Goal: Information Seeking & Learning: Learn about a topic

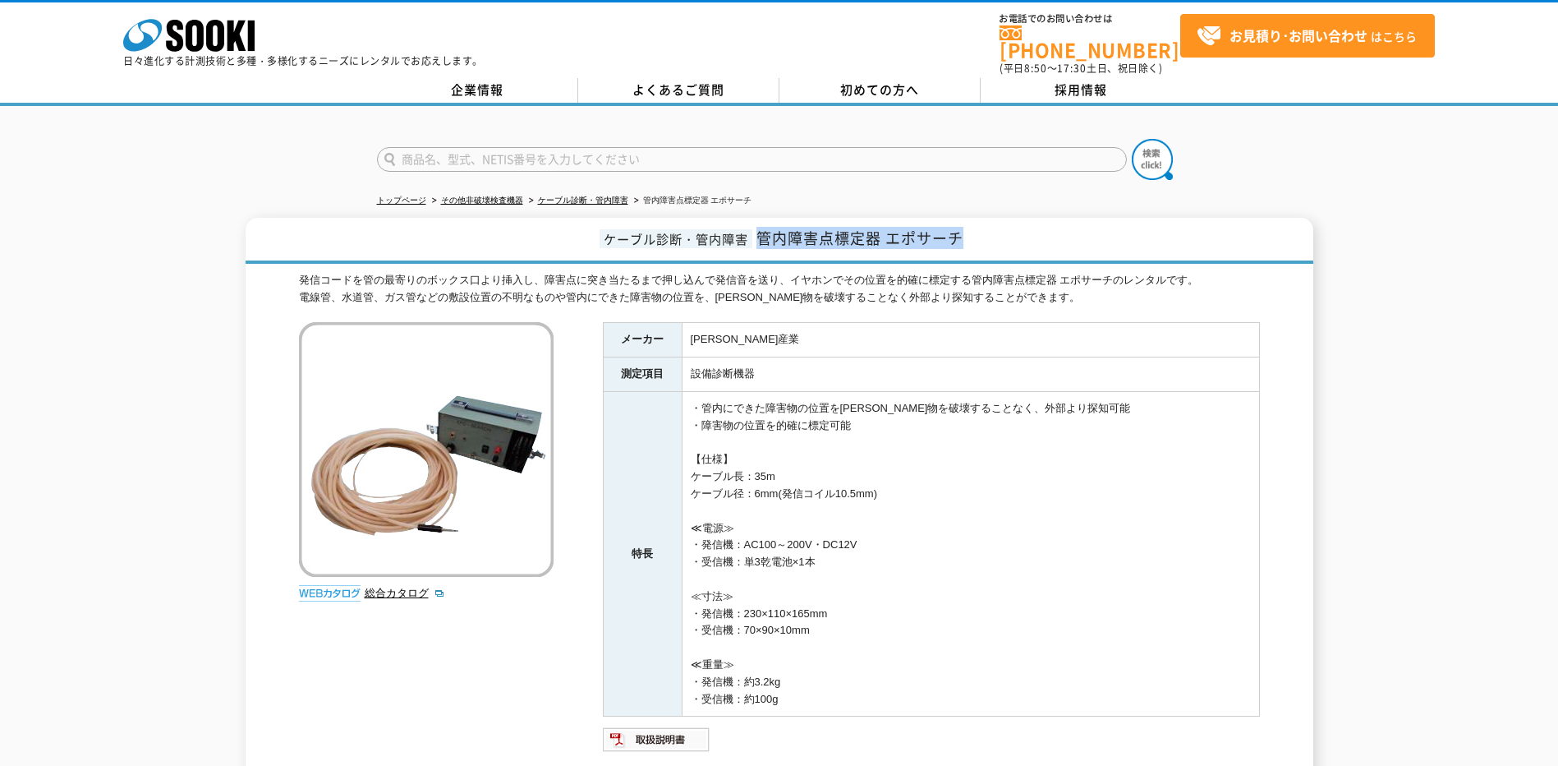
drag, startPoint x: 963, startPoint y: 231, endPoint x: 762, endPoint y: 223, distance: 200.6
click at [762, 227] on span "管内障害点標定器 エポサーチ" at bounding box center [860, 238] width 207 height 22
copy span "管内障害点標定器 エポサーチ"
drag, startPoint x: 362, startPoint y: 207, endPoint x: 383, endPoint y: 216, distance: 22.4
click at [856, 283] on div "発信コードを管の最寄りのボックス口より挿入し、障害点に突き当たるまで押し込んで発信音を送り、イヤホンでその位置を的確に標定する管内障害点標定器 エポサーチのレ…" at bounding box center [779, 289] width 961 height 35
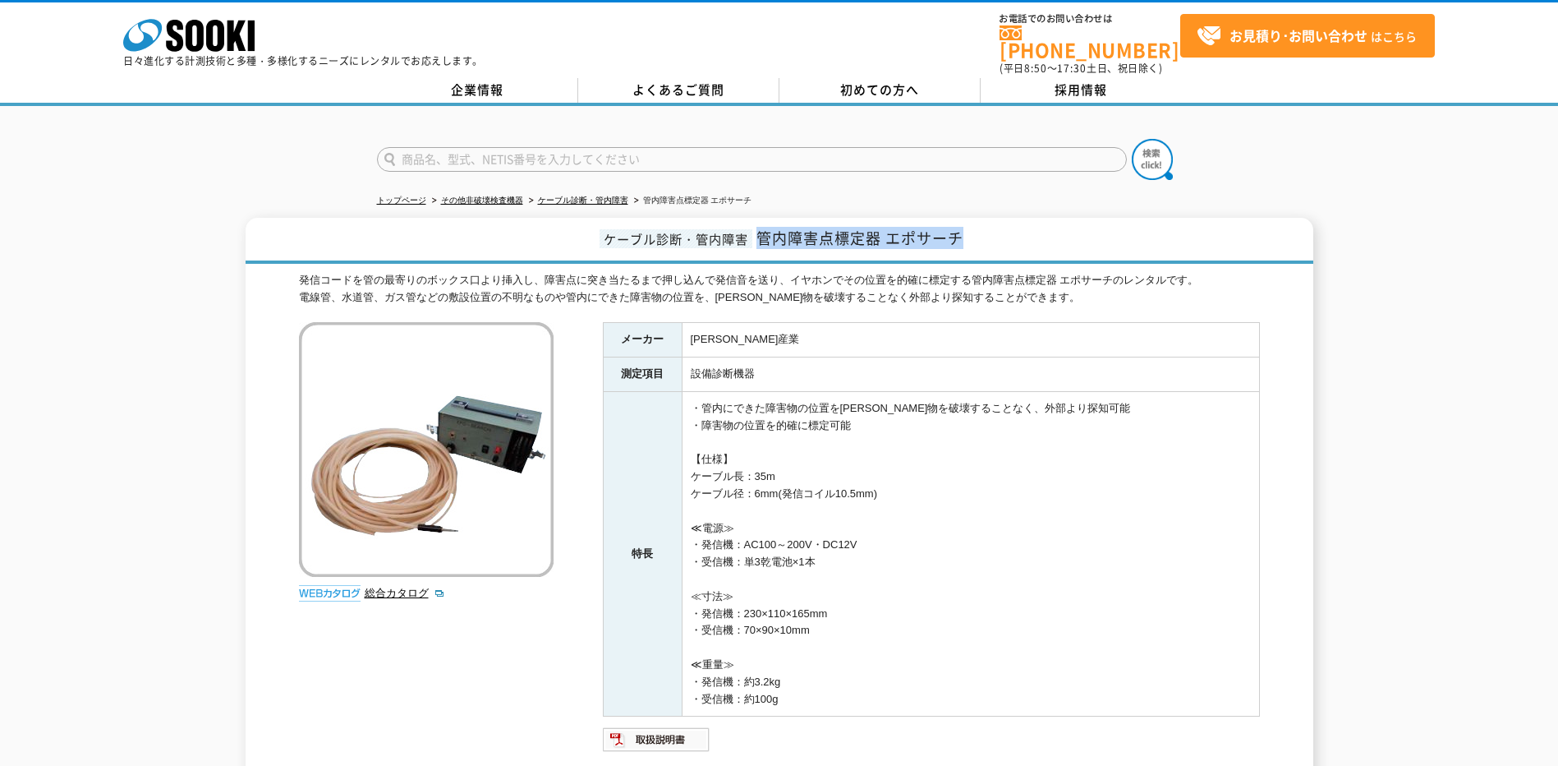
drag, startPoint x: 1003, startPoint y: 239, endPoint x: 757, endPoint y: 236, distance: 246.5
click at [757, 236] on h1 "ケーブル診断・管内障害 管内障害点標定器 エポサーチ" at bounding box center [780, 241] width 1068 height 46
click at [942, 228] on span "管内障害点標定器 エポサーチ" at bounding box center [860, 238] width 207 height 22
drag, startPoint x: 980, startPoint y: 231, endPoint x: 891, endPoint y: 237, distance: 89.7
click at [891, 237] on h1 "ケーブル診断・管内障害 管内障害点標定器 エポサーチ" at bounding box center [780, 241] width 1068 height 46
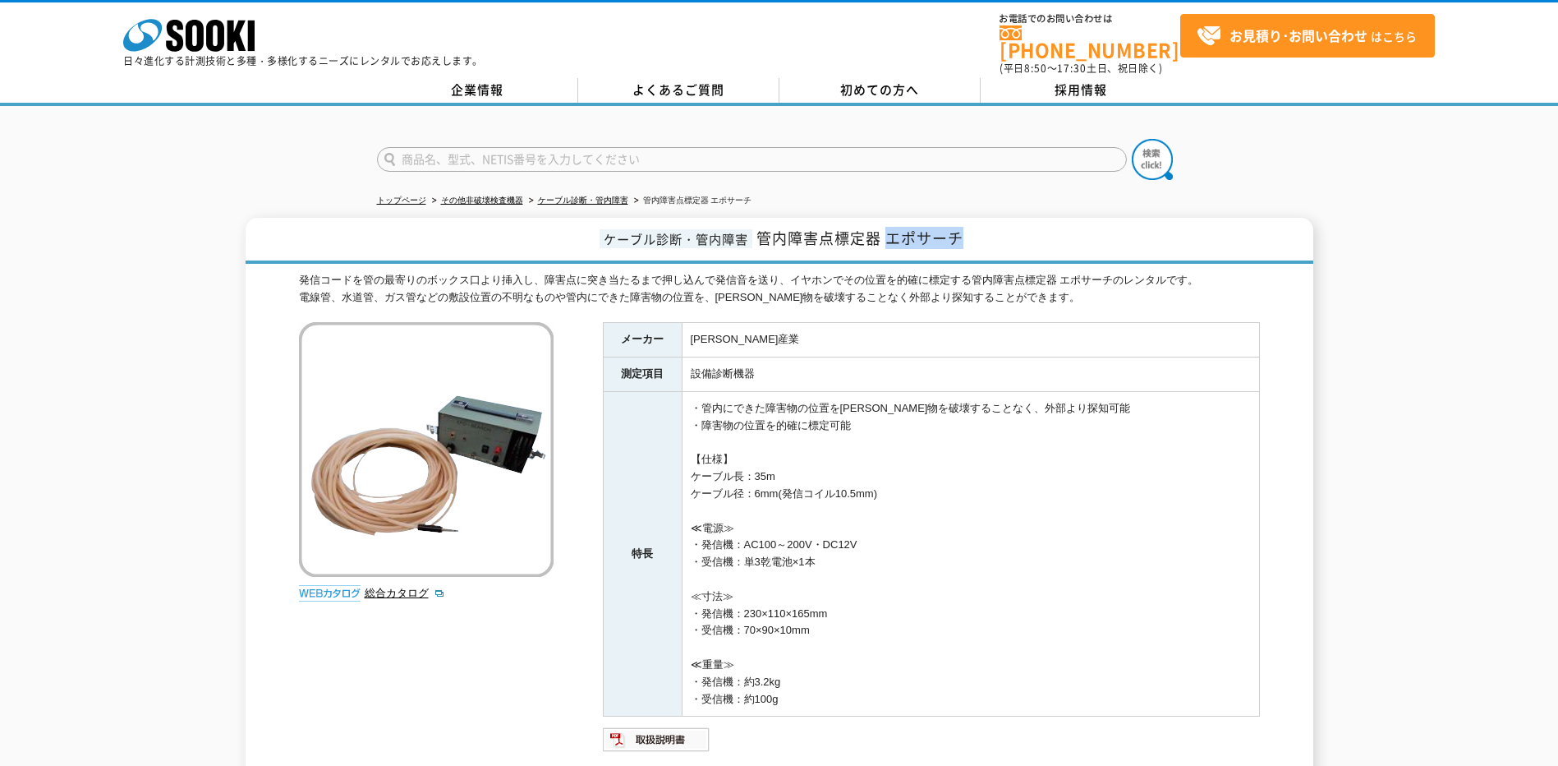
click at [896, 232] on span "管内障害点標定器 エポサーチ" at bounding box center [860, 238] width 207 height 22
drag, startPoint x: 895, startPoint y: 231, endPoint x: 979, endPoint y: 228, distance: 83.8
click at [979, 228] on h1 "ケーブル診断・管内障害 管内障害点標定器 エポサーチ" at bounding box center [780, 241] width 1068 height 46
click at [974, 229] on h1 "ケーブル診断・管内障害 管内障害点標定器 エポサーチ" at bounding box center [780, 241] width 1068 height 46
drag, startPoint x: 977, startPoint y: 222, endPoint x: 892, endPoint y: 236, distance: 85.8
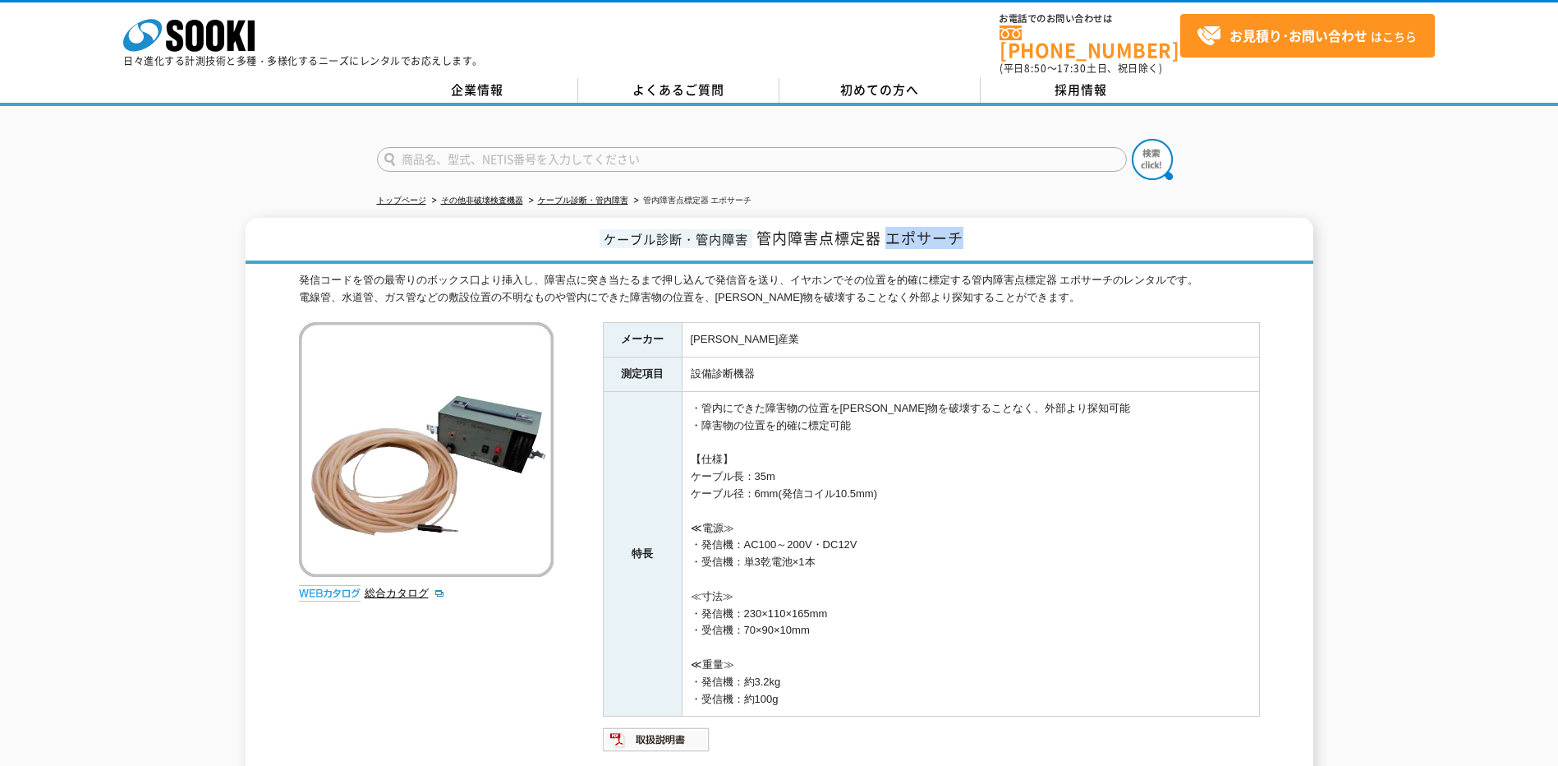
click at [892, 236] on h1 "ケーブル診断・管内障害 管内障害点標定器 エポサーチ" at bounding box center [780, 241] width 1068 height 46
click at [891, 231] on span "管内障害点標定器 エポサーチ" at bounding box center [860, 238] width 207 height 22
drag, startPoint x: 892, startPoint y: 231, endPoint x: 1010, endPoint y: 219, distance: 118.1
click at [1010, 219] on h1 "ケーブル診断・管内障害 管内障害点標定器 エポサーチ" at bounding box center [780, 241] width 1068 height 46
drag, startPoint x: 736, startPoint y: 335, endPoint x: 676, endPoint y: 341, distance: 60.2
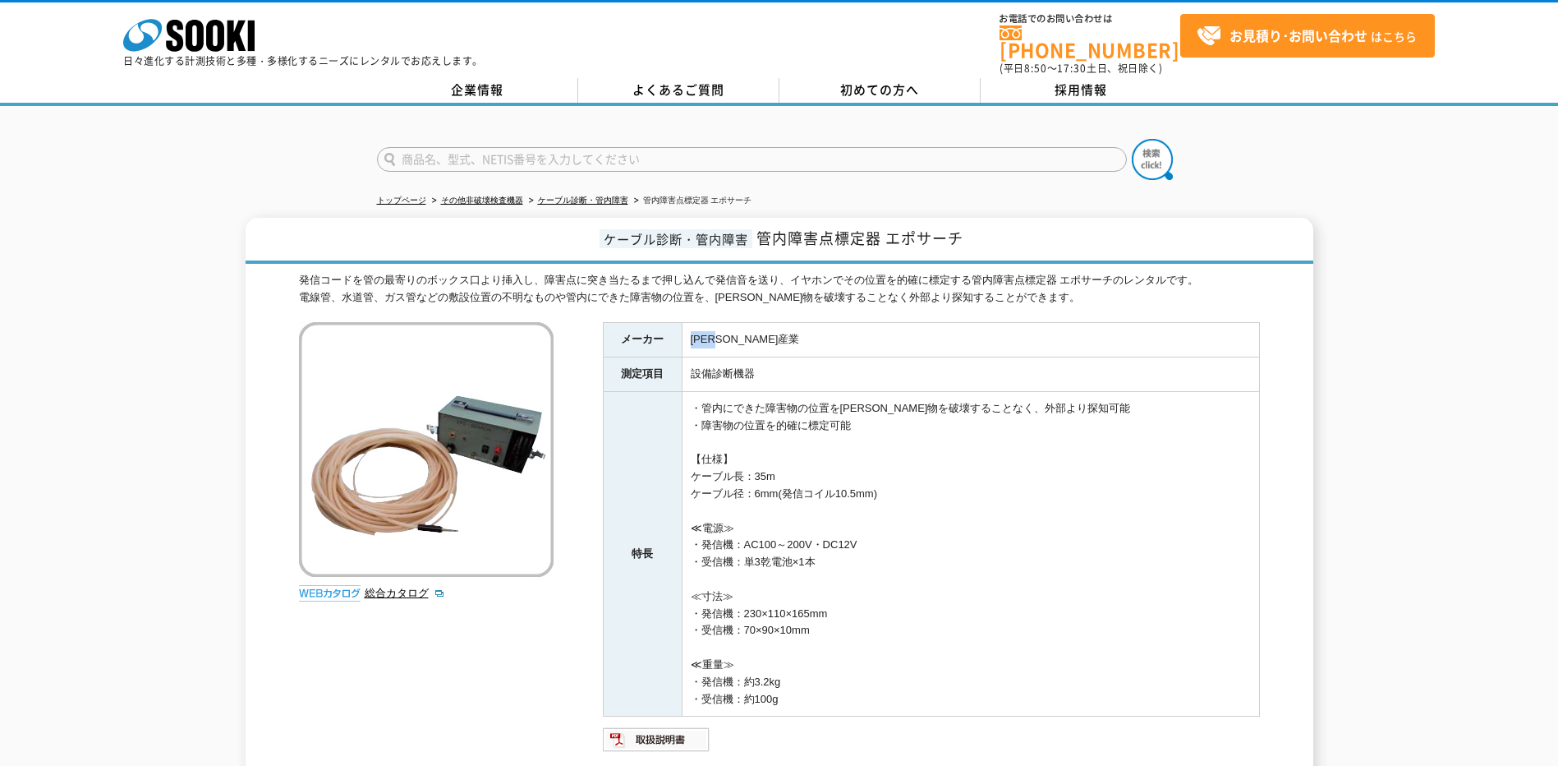
click at [676, 341] on tr "メーカー [PERSON_NAME]産業" at bounding box center [931, 340] width 656 height 35
click at [1007, 275] on div "発信コードを管の最寄りのボックス口より挿入し、障害点に突き当たるまで押し込んで発信音を送り、イヤホンでその位置を的確に標定する管内障害点標定器 エポサーチのレ…" at bounding box center [779, 289] width 961 height 35
click at [1108, 282] on div "発信コードを管の最寄りのボックス口より挿入し、障害点に突き当たるまで押し込んで発信音を送り、イヤホンでその位置を的確に標定する管内障害点標定器 エポサーチのレ…" at bounding box center [779, 289] width 961 height 35
drag, startPoint x: 983, startPoint y: 236, endPoint x: 758, endPoint y: 236, distance: 224.3
click at [758, 236] on h1 "ケーブル診断・管内障害 管内障害点標定器 エポサーチ" at bounding box center [780, 241] width 1068 height 46
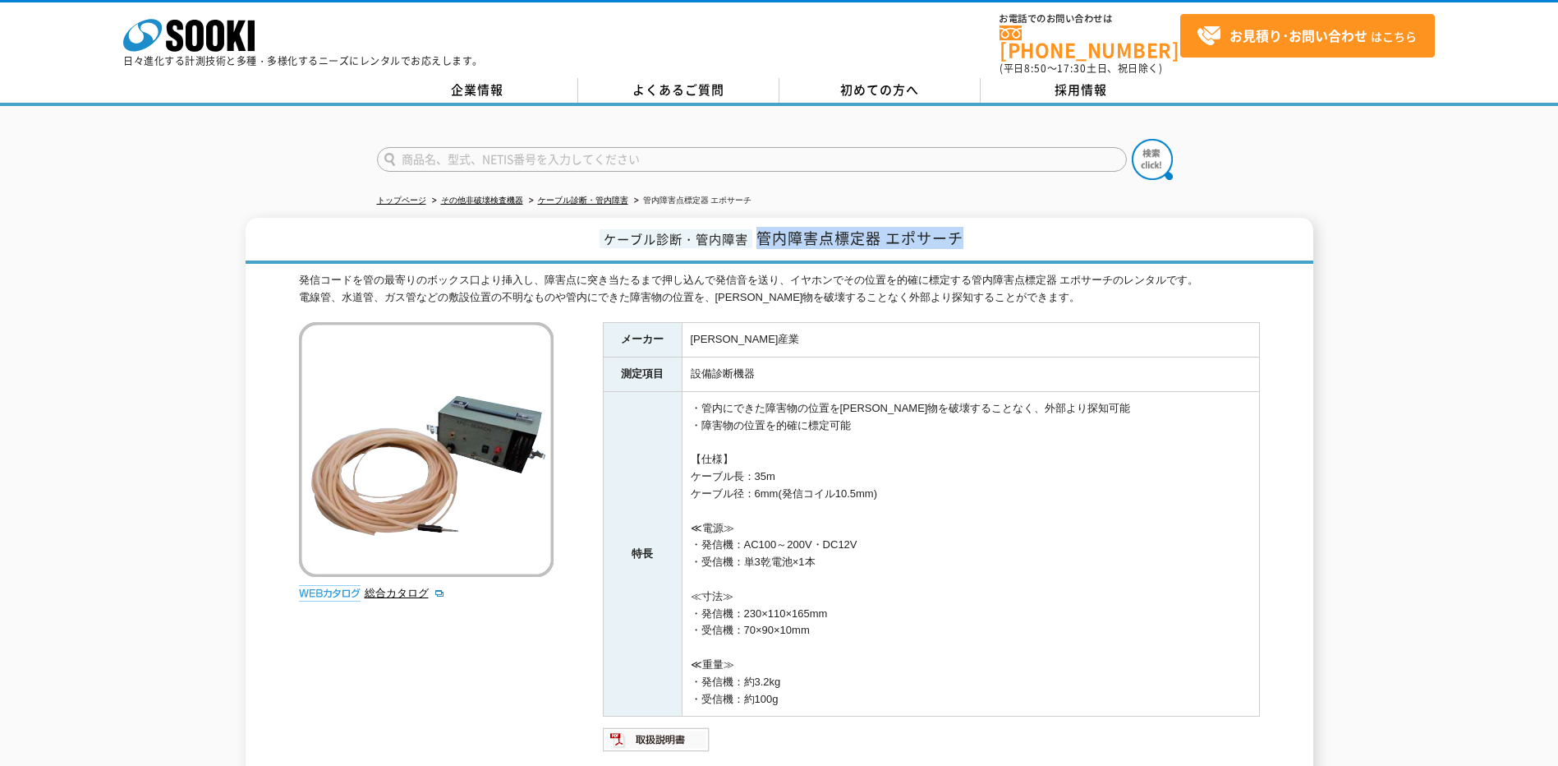
copy span "管内障害点標定器 エポサーチ"
